Goal: Navigation & Orientation: Understand site structure

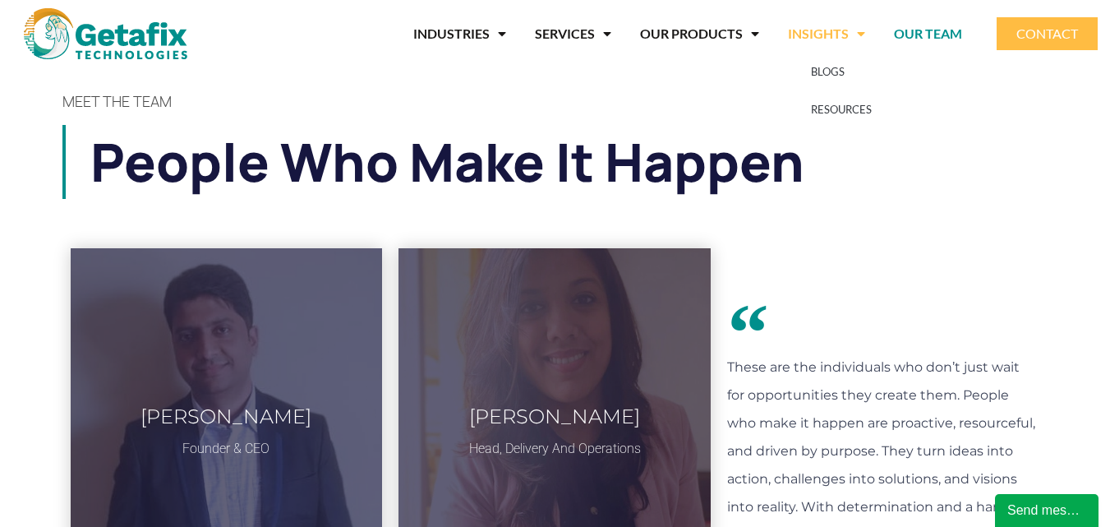
click at [852, 33] on span "Menu" at bounding box center [857, 34] width 16 height 30
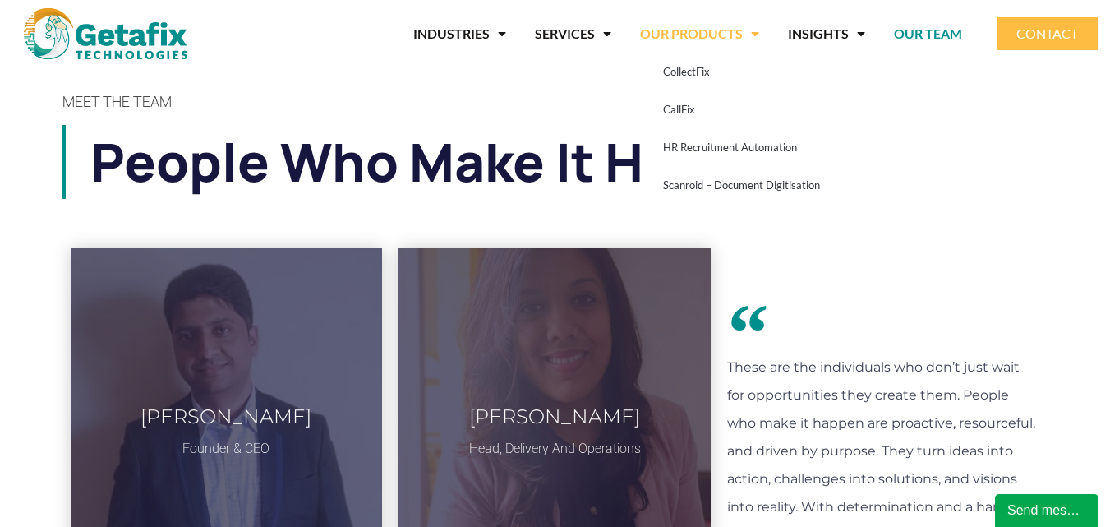
click at [745, 37] on span "Menu" at bounding box center [751, 34] width 16 height 30
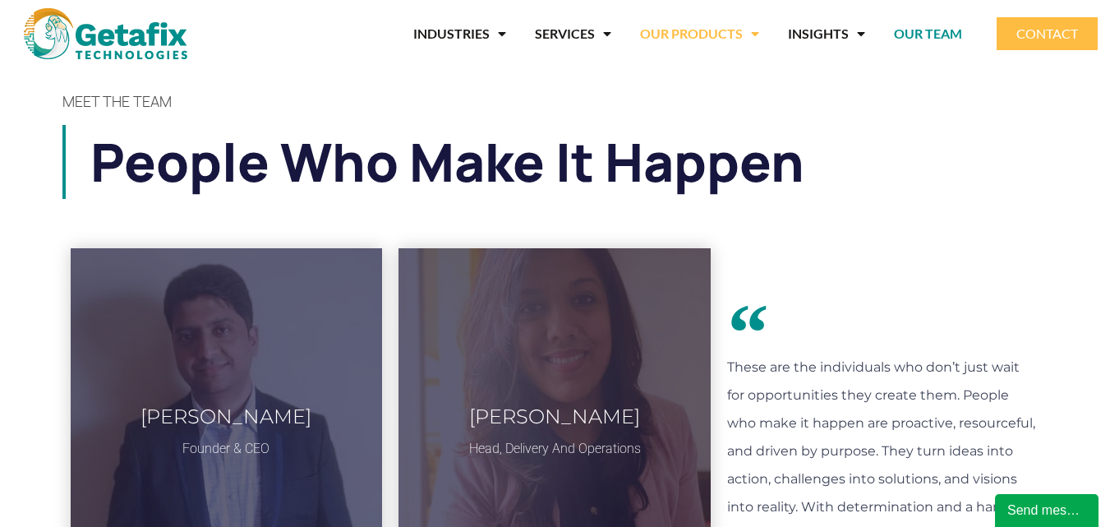
click at [745, 37] on span "Menu" at bounding box center [751, 34] width 16 height 30
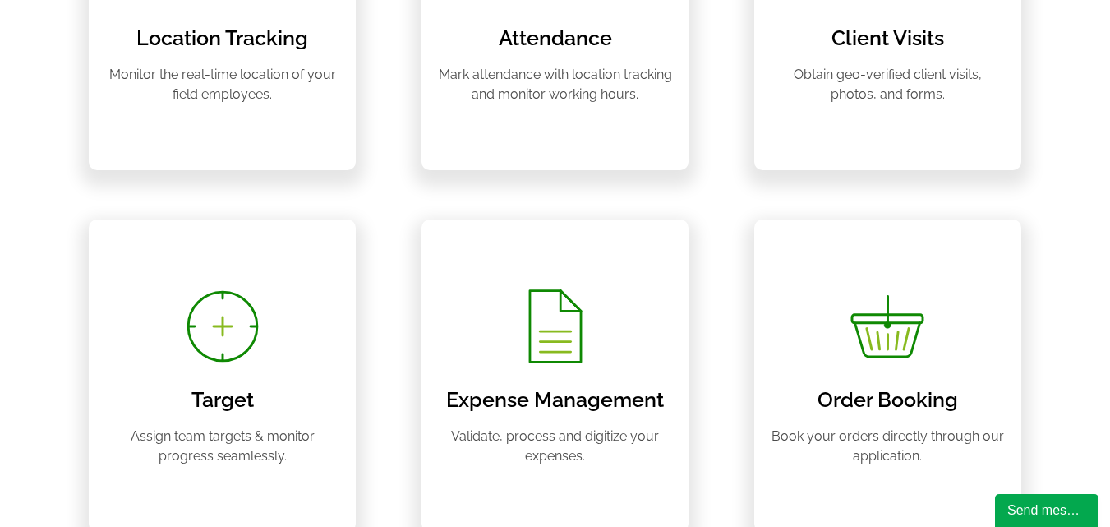
scroll to position [1151, 0]
